Goal: Task Accomplishment & Management: Manage account settings

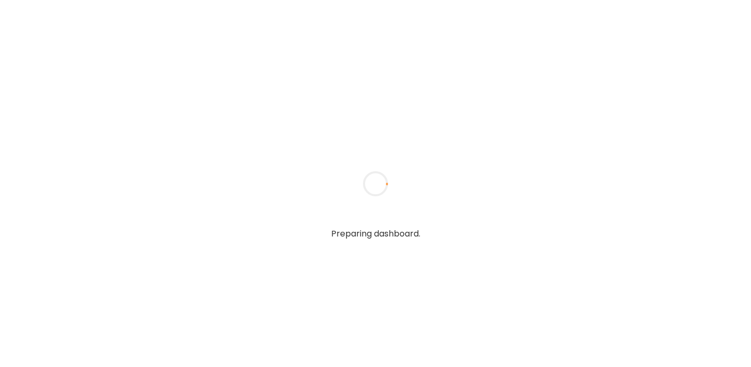
type input "**********"
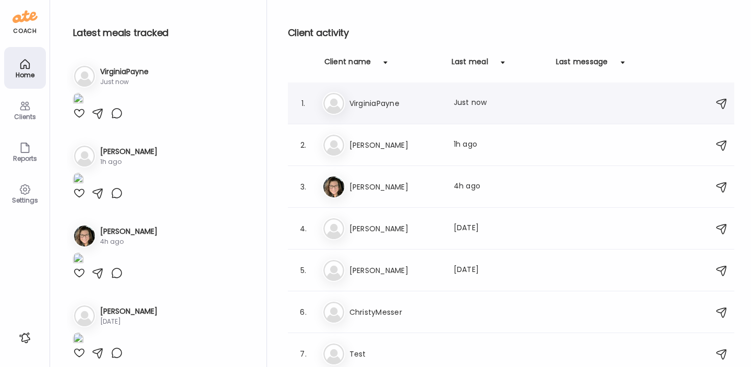
click at [374, 102] on h3 "VirginiaPayne" at bounding box center [396, 103] width 92 height 13
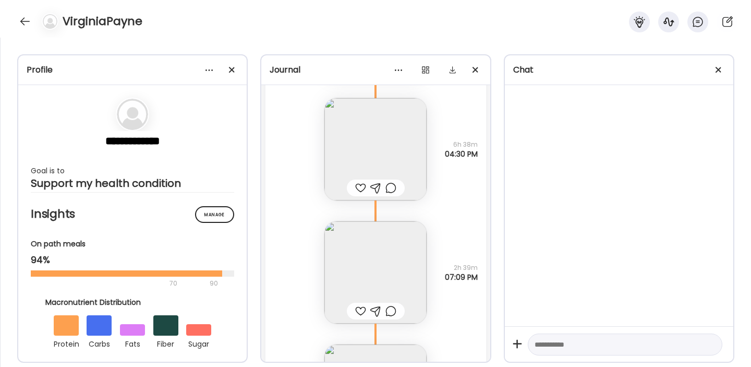
scroll to position [2083, 0]
click at [370, 269] on img at bounding box center [376, 271] width 102 height 102
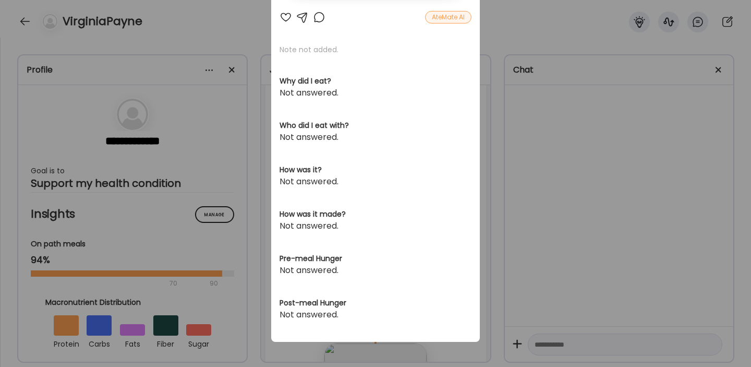
scroll to position [0, 0]
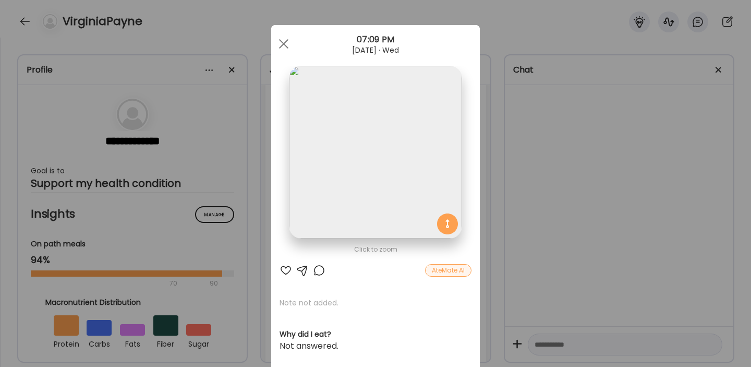
click at [286, 271] on div at bounding box center [286, 270] width 13 height 13
click at [282, 45] on span at bounding box center [283, 43] width 9 height 9
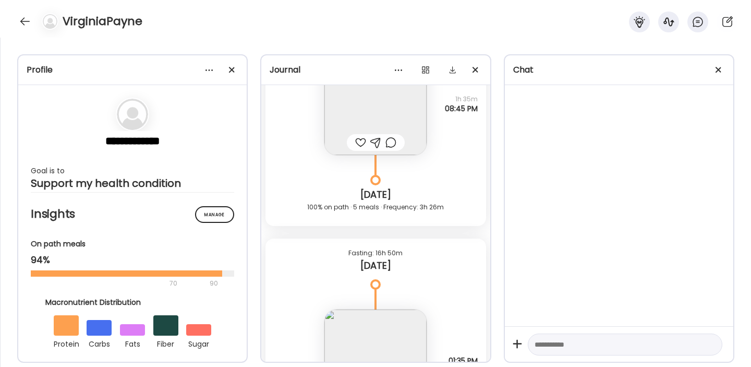
scroll to position [2512, 0]
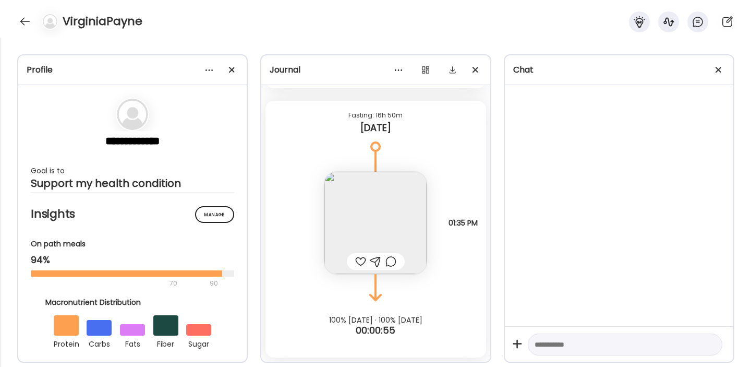
click at [382, 217] on img at bounding box center [376, 223] width 102 height 102
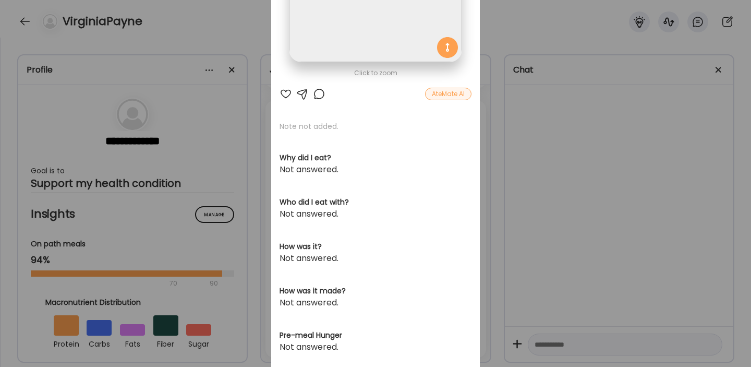
scroll to position [0, 0]
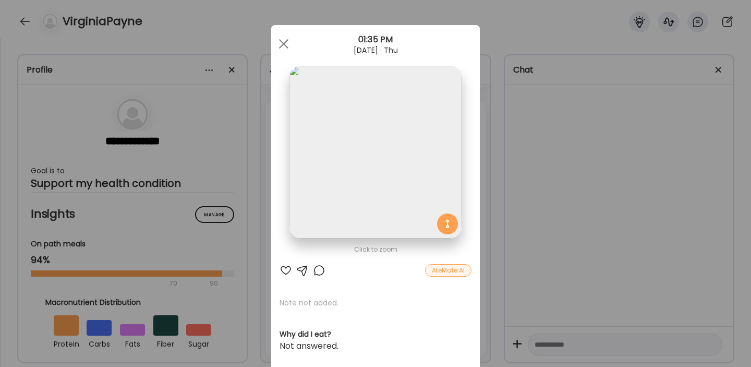
click at [285, 272] on div at bounding box center [286, 270] width 13 height 13
click at [286, 42] on div at bounding box center [283, 43] width 21 height 21
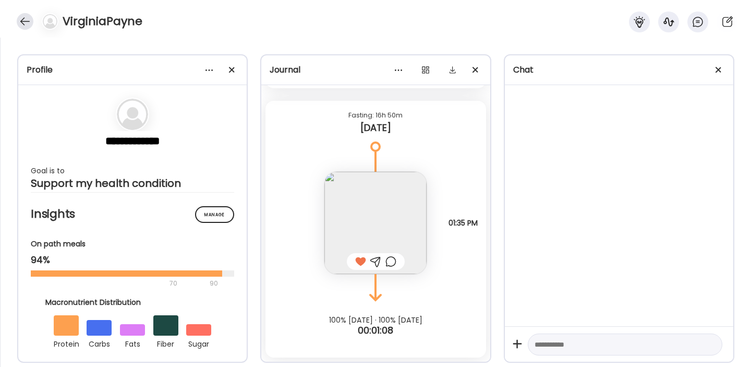
click at [29, 20] on div at bounding box center [25, 21] width 17 height 17
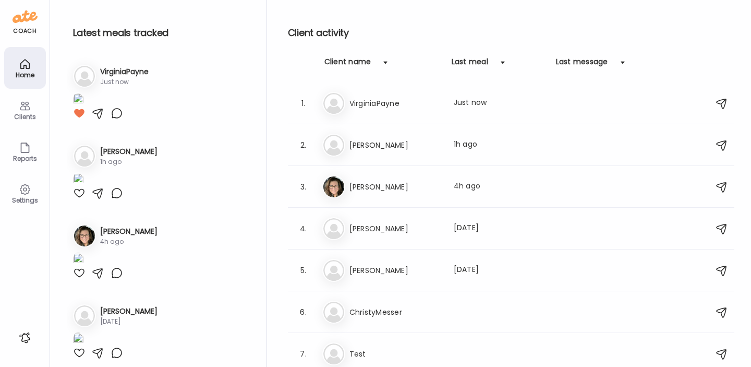
click at [368, 143] on h3 "[PERSON_NAME]" at bounding box center [396, 145] width 92 height 13
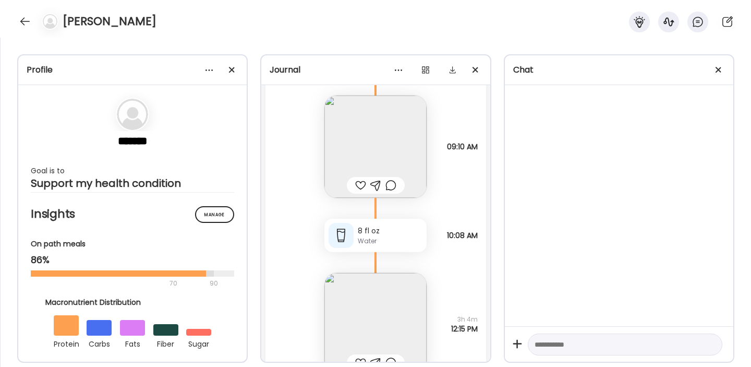
scroll to position [168, 0]
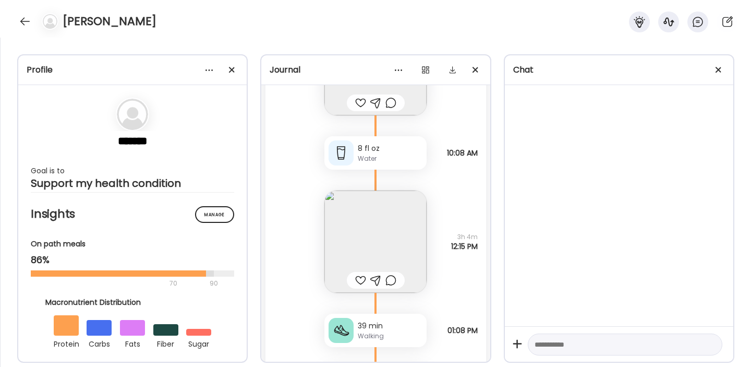
click at [387, 231] on img at bounding box center [376, 241] width 102 height 102
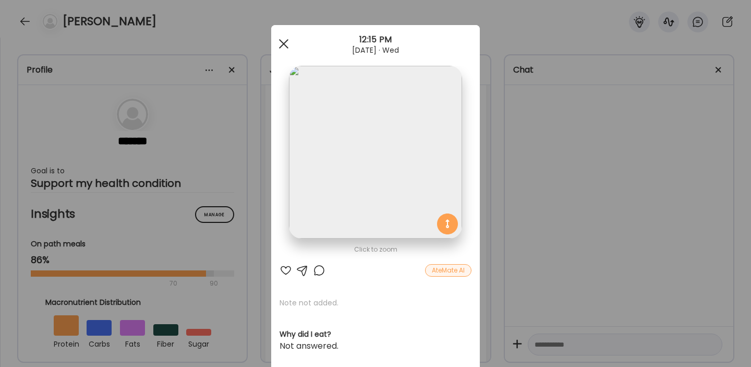
click at [283, 42] on div at bounding box center [283, 43] width 21 height 21
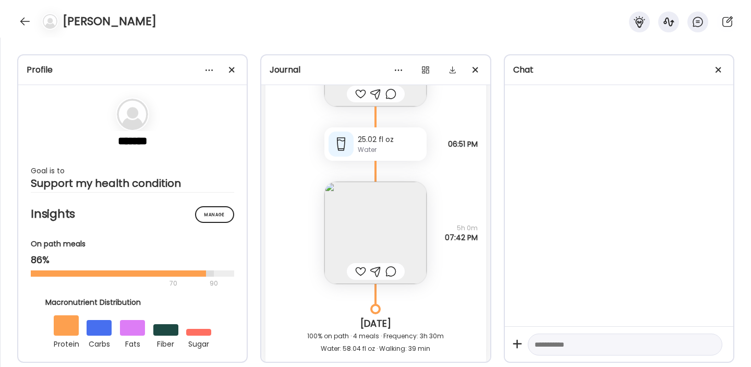
scroll to position [598, 0]
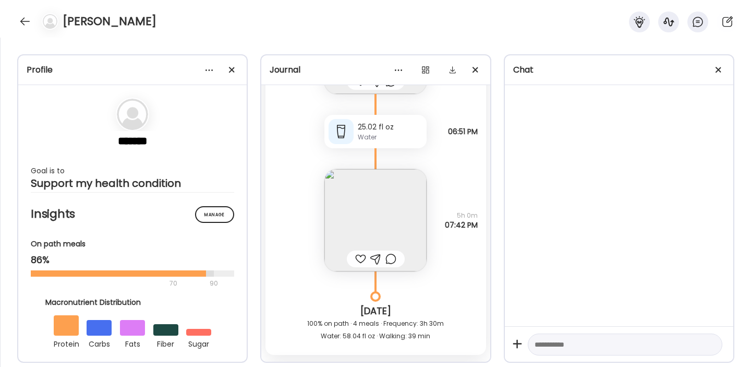
click at [387, 213] on img at bounding box center [376, 220] width 102 height 102
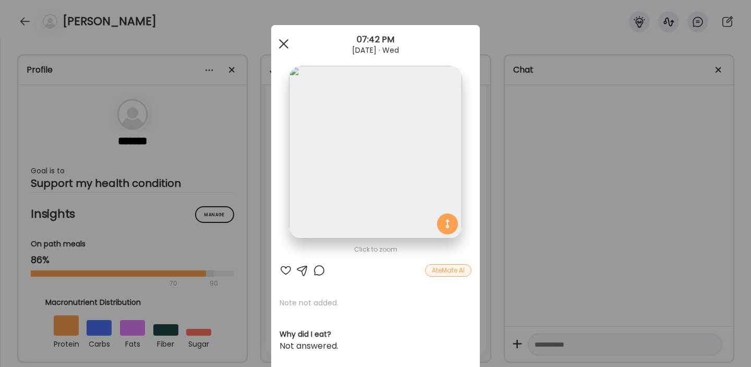
click at [283, 46] on div at bounding box center [283, 43] width 21 height 21
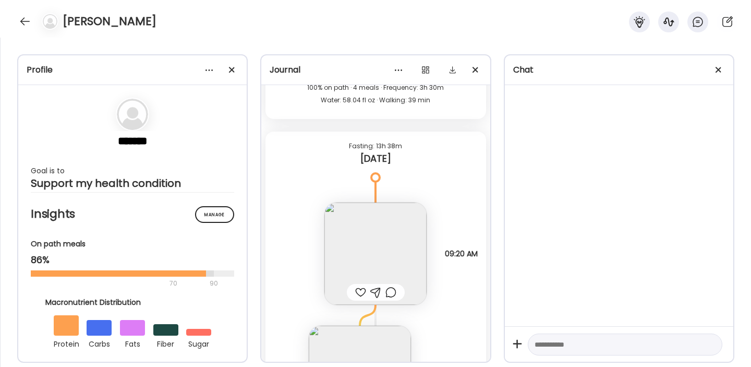
scroll to position [876, 0]
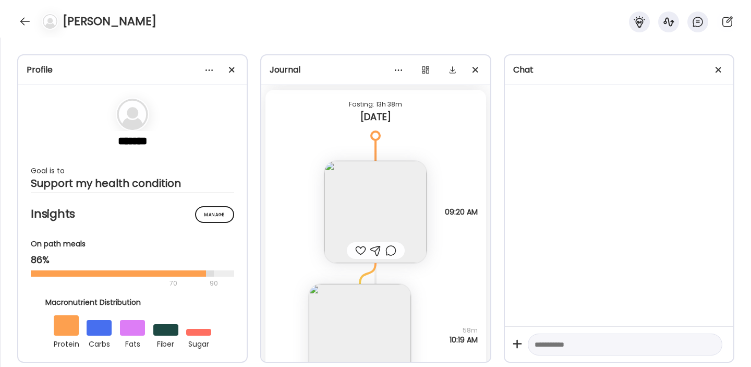
click at [380, 208] on img at bounding box center [376, 212] width 102 height 102
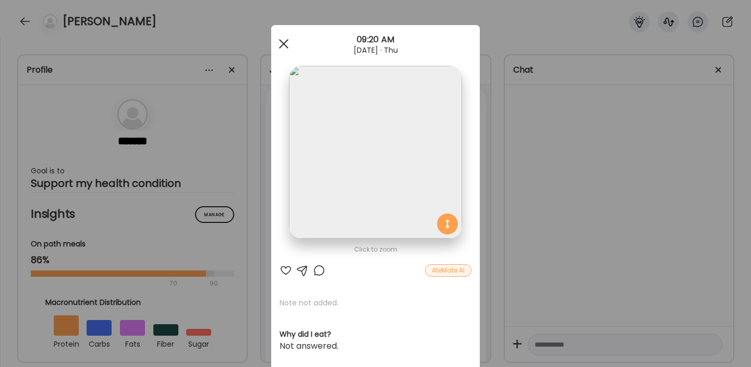
click at [286, 48] on div at bounding box center [283, 43] width 21 height 21
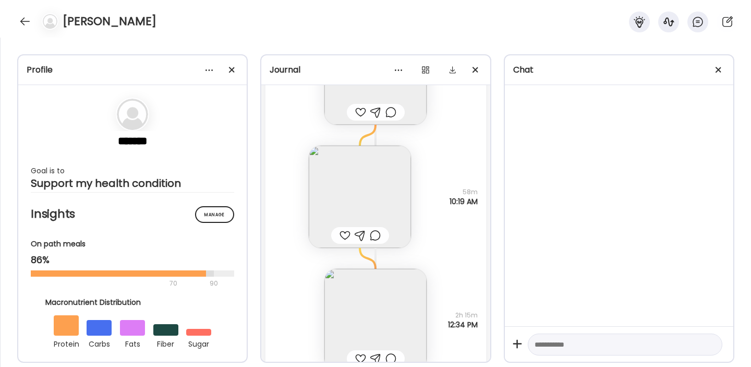
scroll to position [1027, 0]
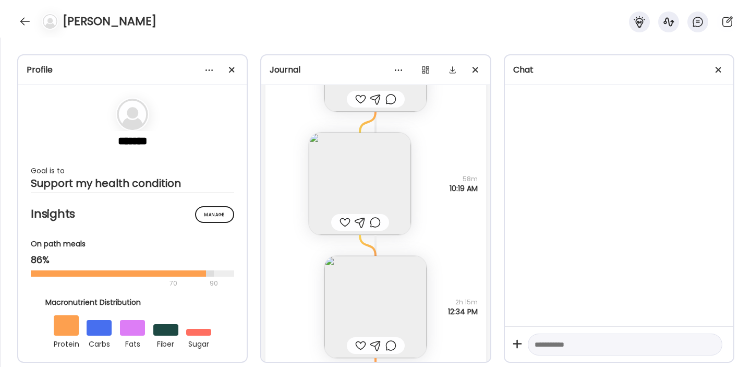
click at [361, 170] on img at bounding box center [360, 184] width 102 height 102
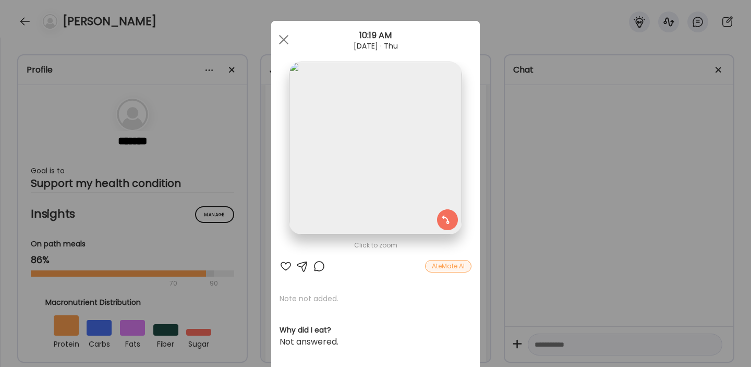
scroll to position [0, 0]
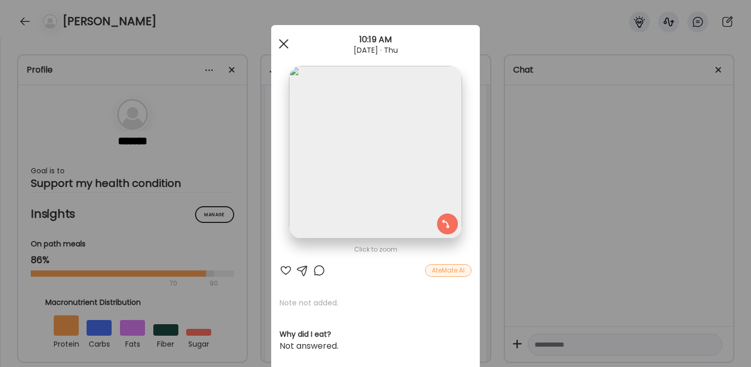
click at [284, 46] on div at bounding box center [283, 43] width 21 height 21
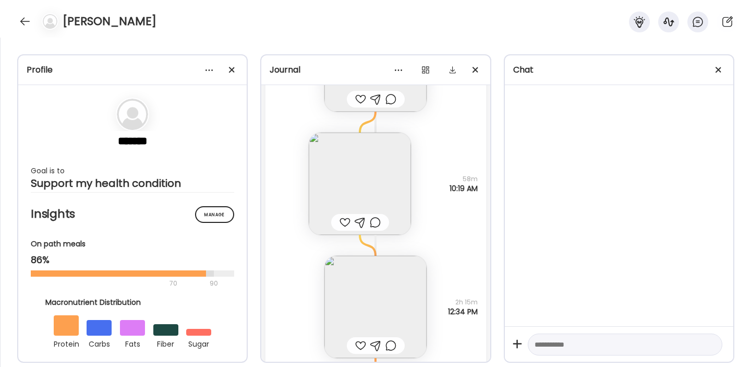
scroll to position [1100, 0]
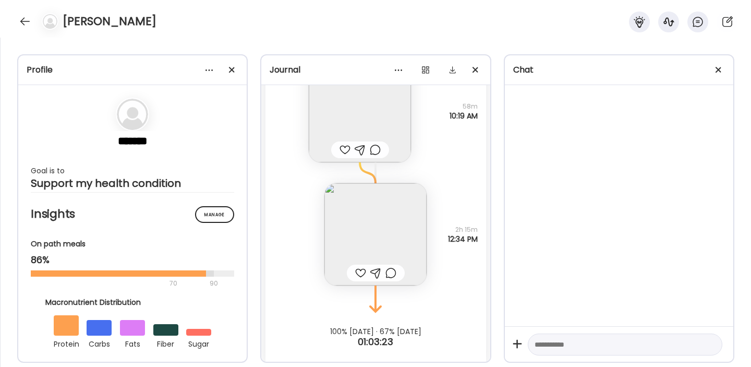
click at [383, 224] on img at bounding box center [376, 234] width 102 height 102
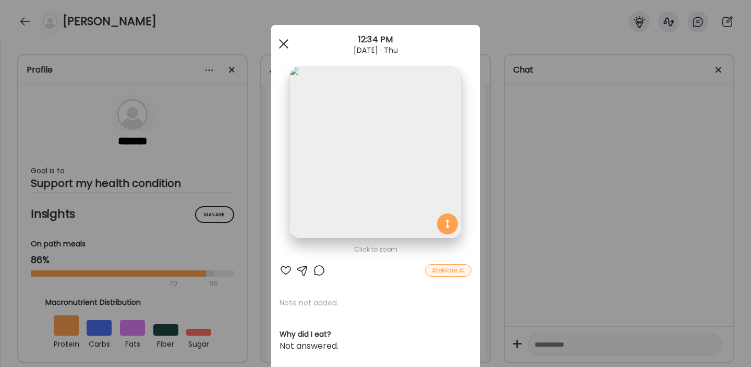
click at [287, 42] on div at bounding box center [283, 43] width 21 height 21
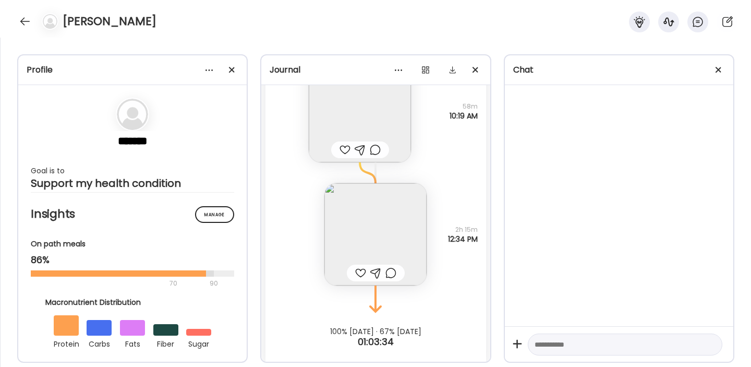
scroll to position [1111, 0]
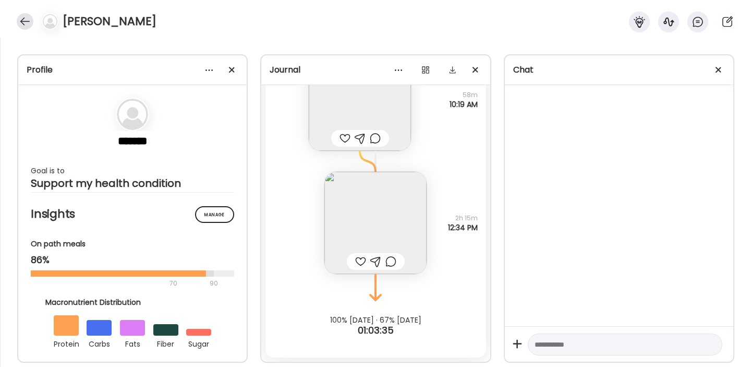
click at [25, 17] on div at bounding box center [25, 21] width 17 height 17
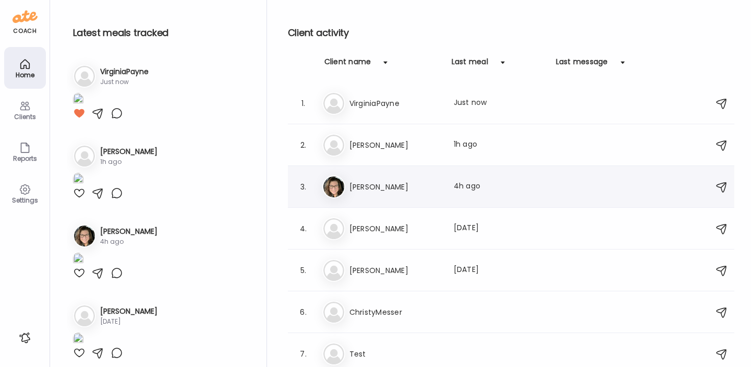
click at [386, 191] on h3 "[PERSON_NAME]" at bounding box center [396, 187] width 92 height 13
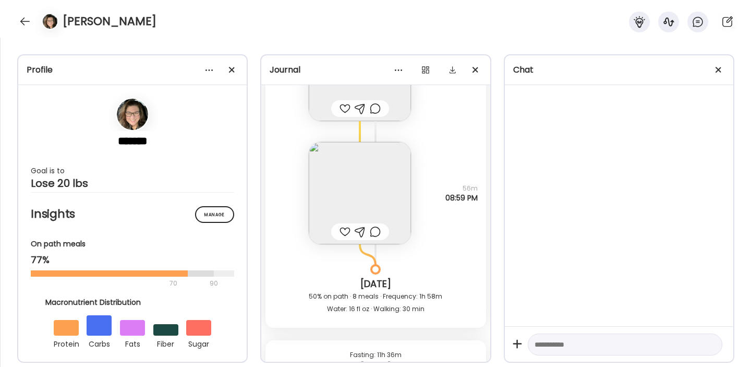
scroll to position [7467, 0]
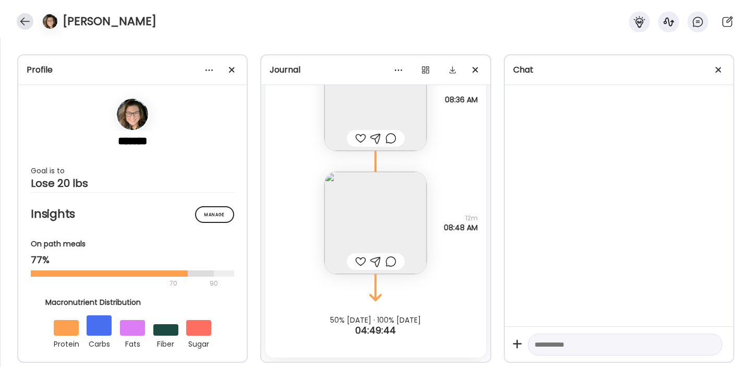
click at [27, 21] on div at bounding box center [25, 21] width 17 height 17
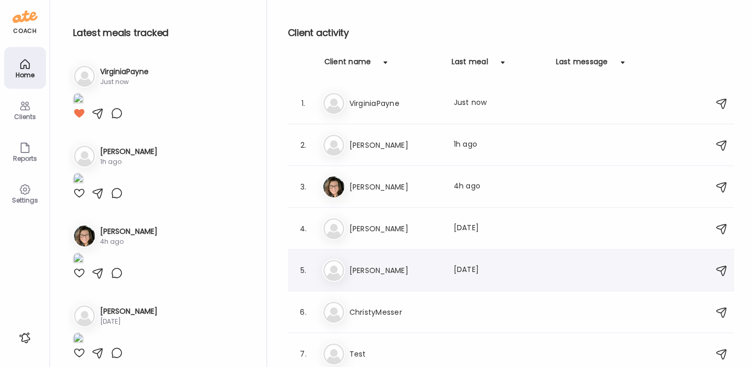
scroll to position [3, 0]
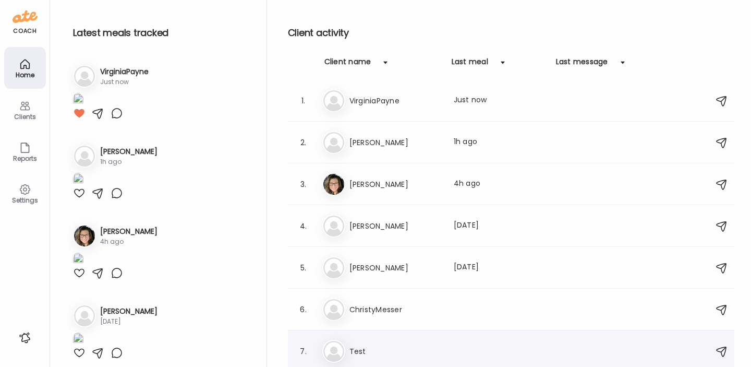
click at [396, 342] on div "Te Test" at bounding box center [512, 351] width 381 height 23
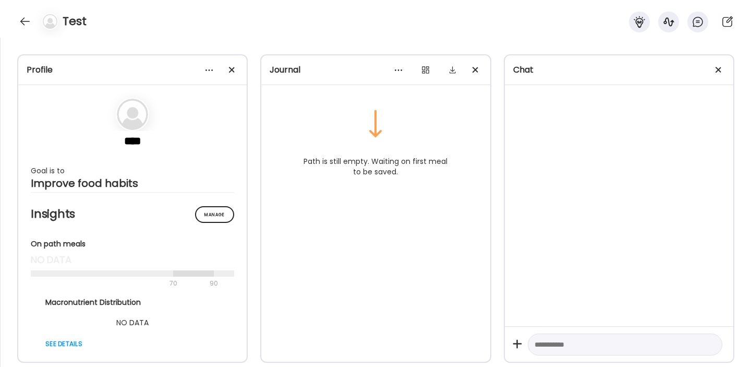
scroll to position [0, 0]
click at [75, 20] on h4 "Test" at bounding box center [75, 21] width 24 height 17
click at [27, 17] on div at bounding box center [25, 21] width 17 height 17
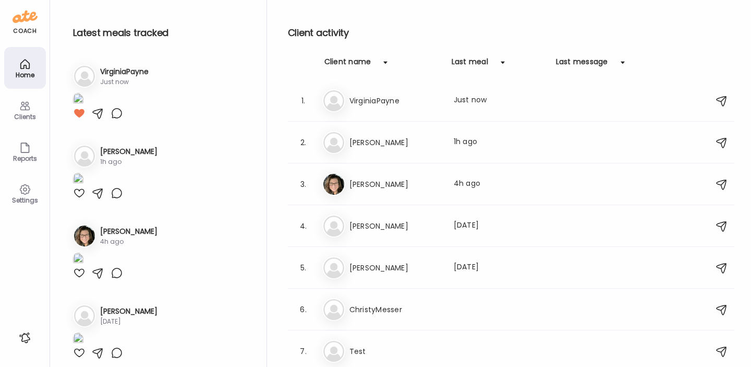
click at [23, 115] on div "Clients" at bounding box center [25, 116] width 38 height 7
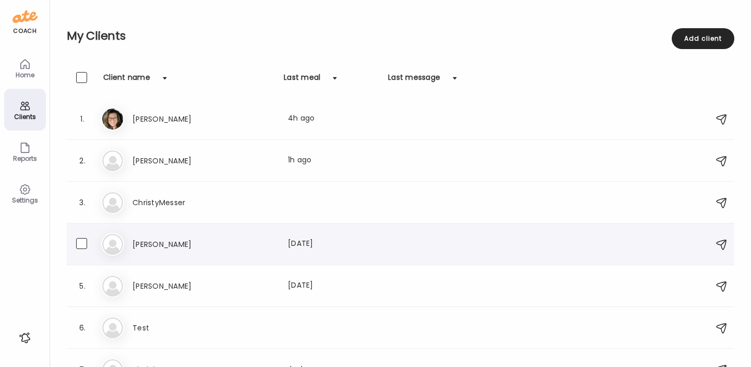
scroll to position [22, 0]
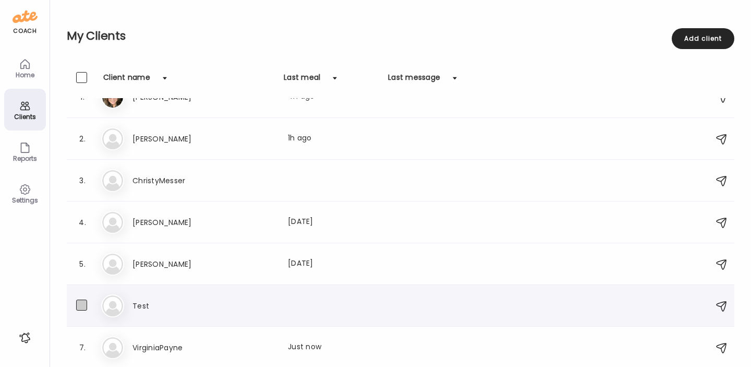
click at [83, 305] on span at bounding box center [81, 304] width 11 height 11
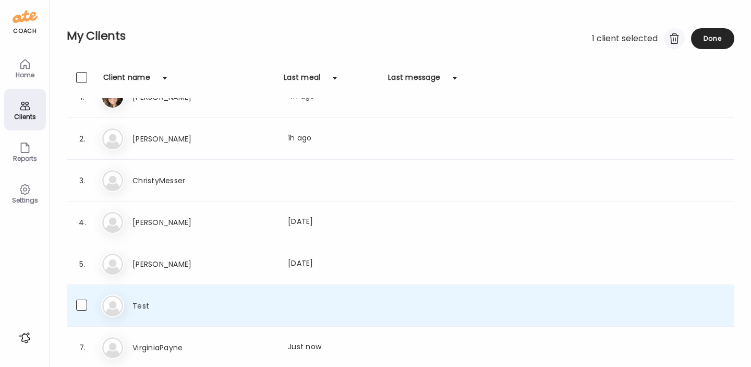
click at [674, 33] on div at bounding box center [674, 38] width 21 height 21
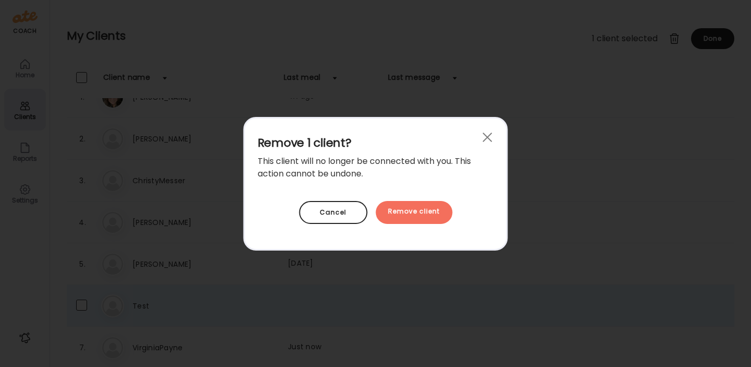
click at [416, 211] on div "Remove client" at bounding box center [414, 212] width 77 height 23
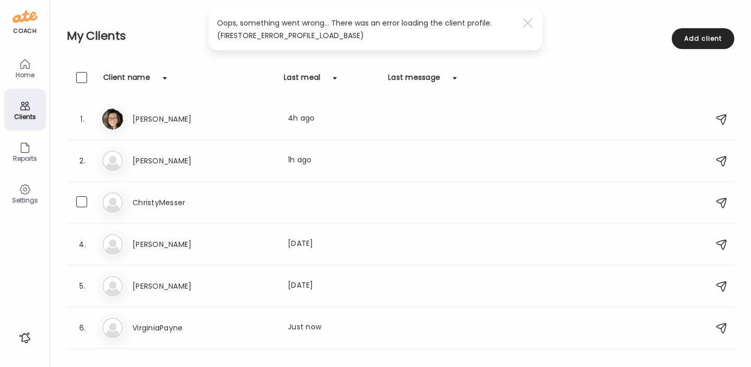
scroll to position [0, 0]
click at [84, 284] on span at bounding box center [81, 285] width 11 height 11
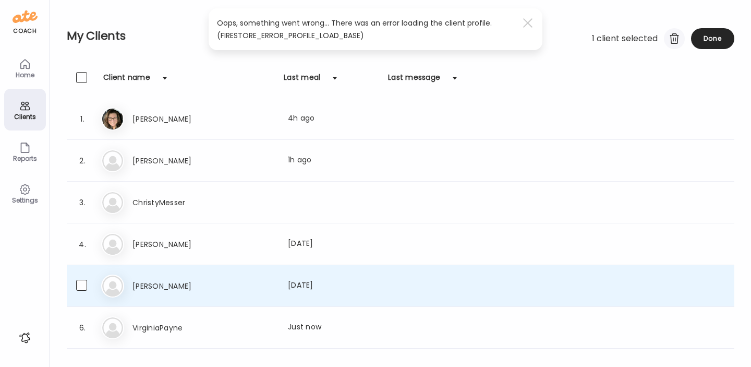
click at [675, 37] on div at bounding box center [674, 38] width 21 height 21
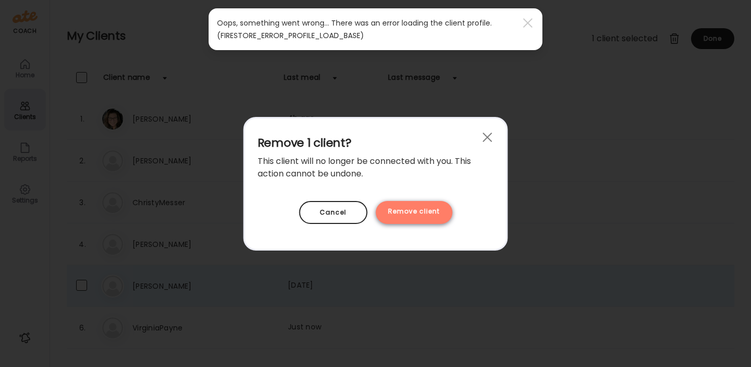
click at [416, 210] on div "Remove client" at bounding box center [414, 212] width 77 height 23
